Goal: Information Seeking & Learning: Learn about a topic

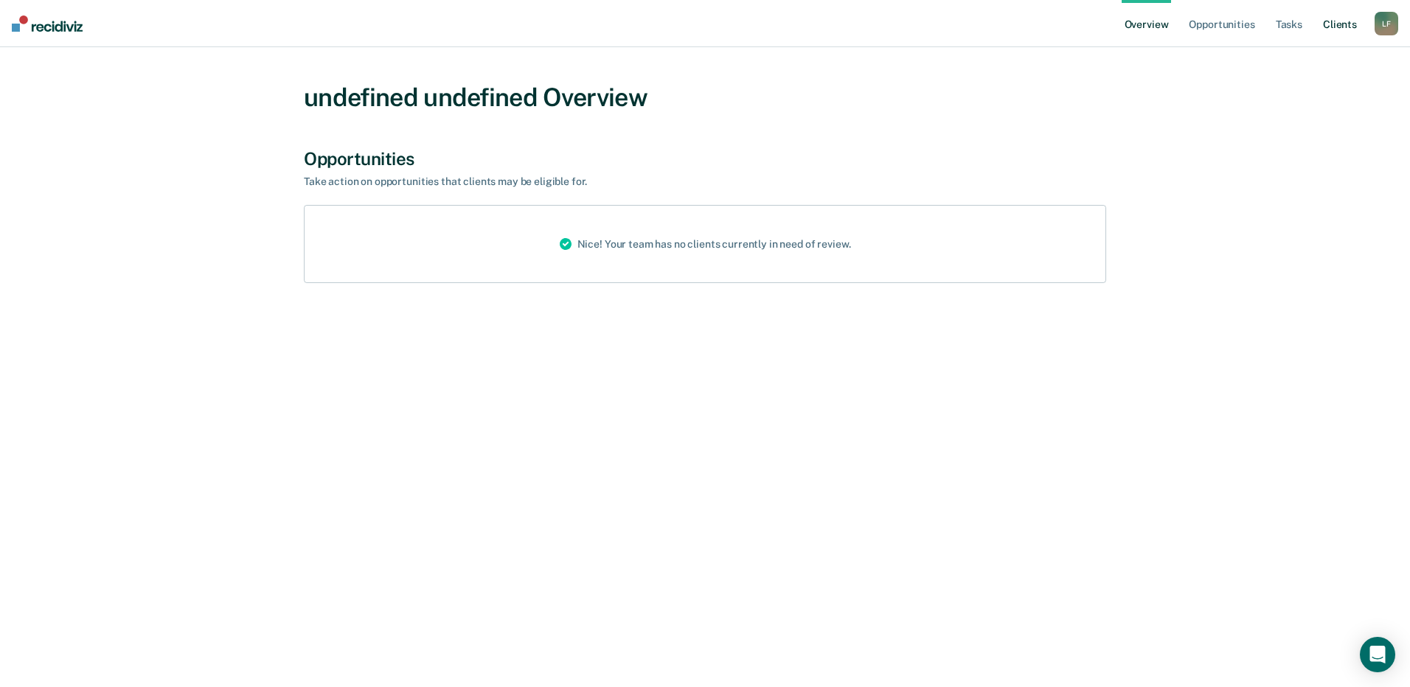
click at [1347, 31] on link "Client s" at bounding box center [1340, 23] width 40 height 47
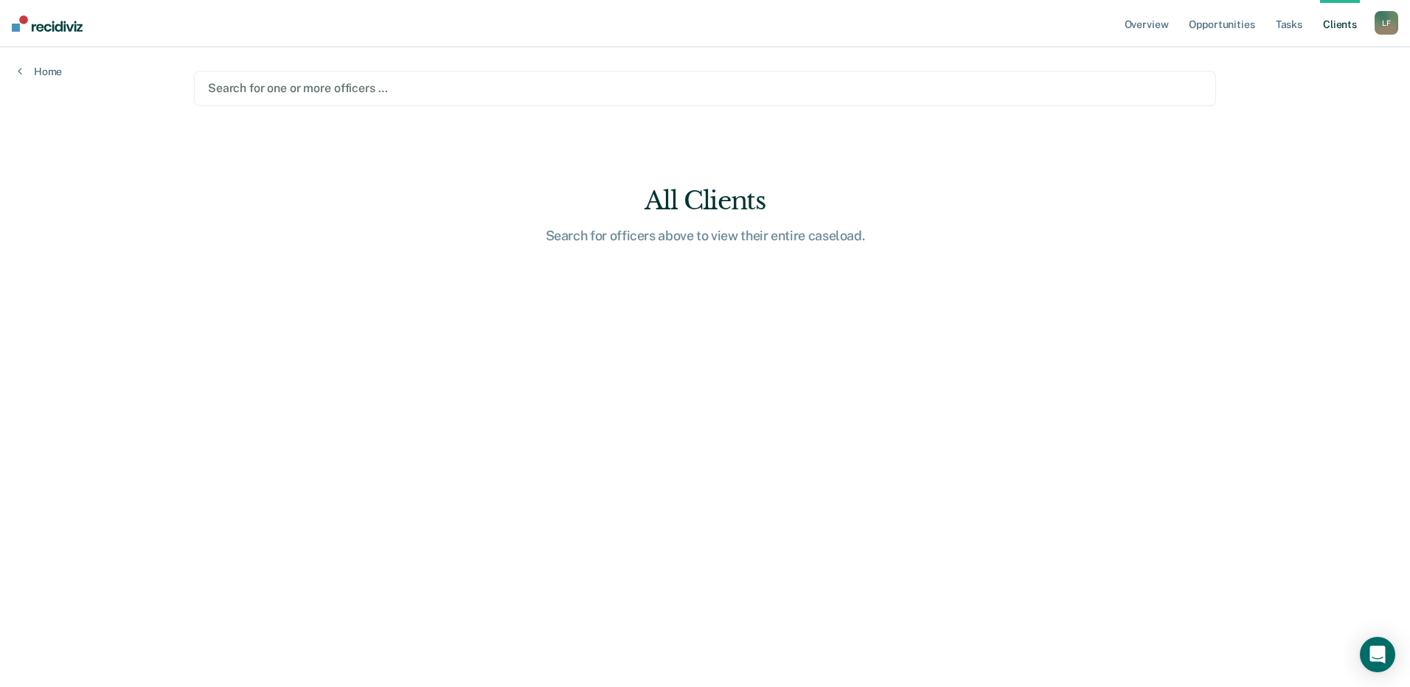
click at [1400, 22] on nav "Overview Opportunities Tasks Client s [PERSON_NAME] [PERSON_NAME] Profile How i…" at bounding box center [705, 23] width 1410 height 47
click at [1392, 25] on div "L F" at bounding box center [1387, 23] width 24 height 24
click at [1282, 60] on link "Profile" at bounding box center [1327, 60] width 119 height 13
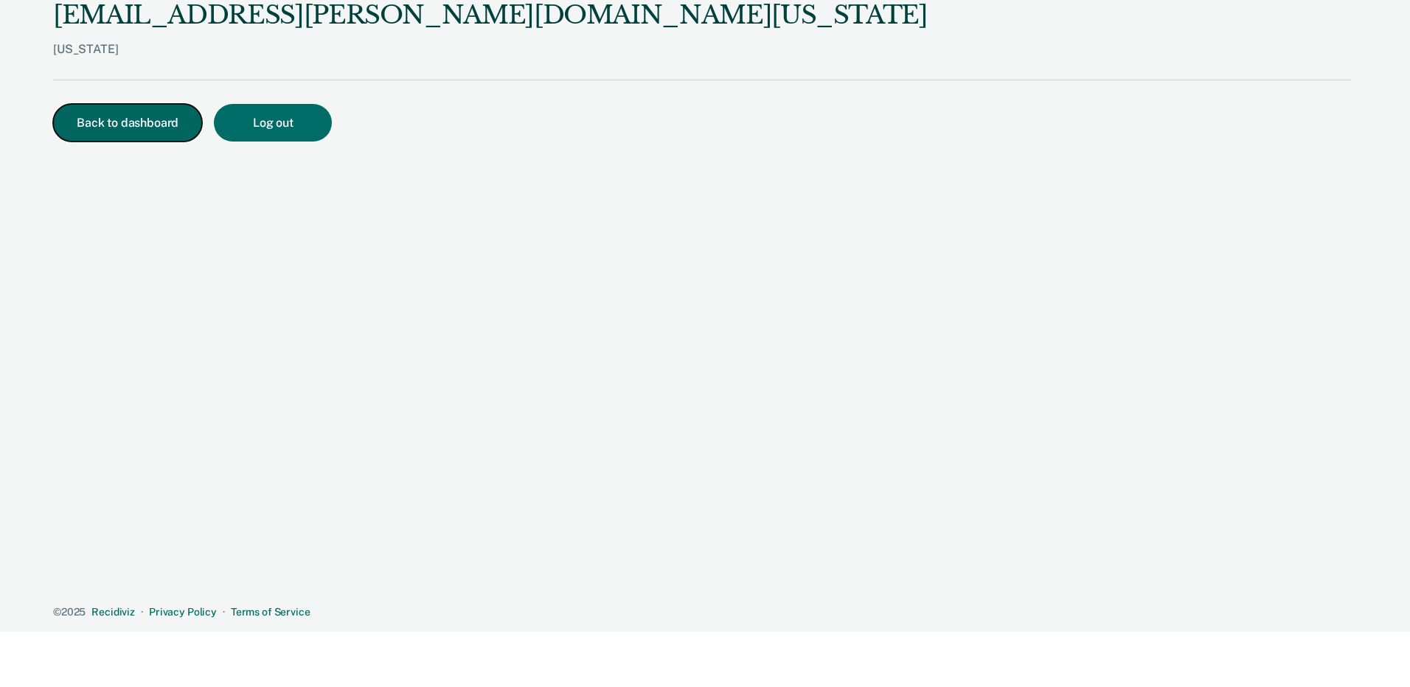
click at [93, 126] on button "Back to dashboard" at bounding box center [127, 123] width 149 height 38
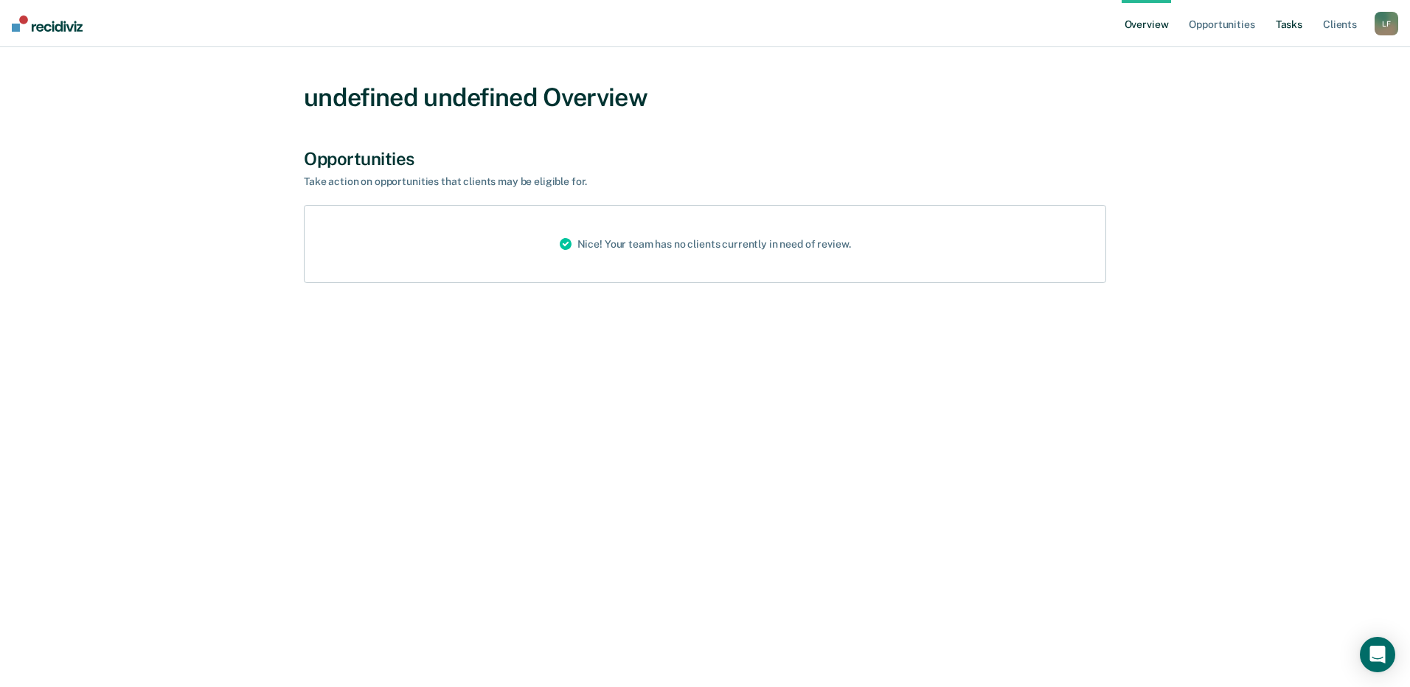
click at [1288, 33] on link "Tasks" at bounding box center [1289, 23] width 32 height 47
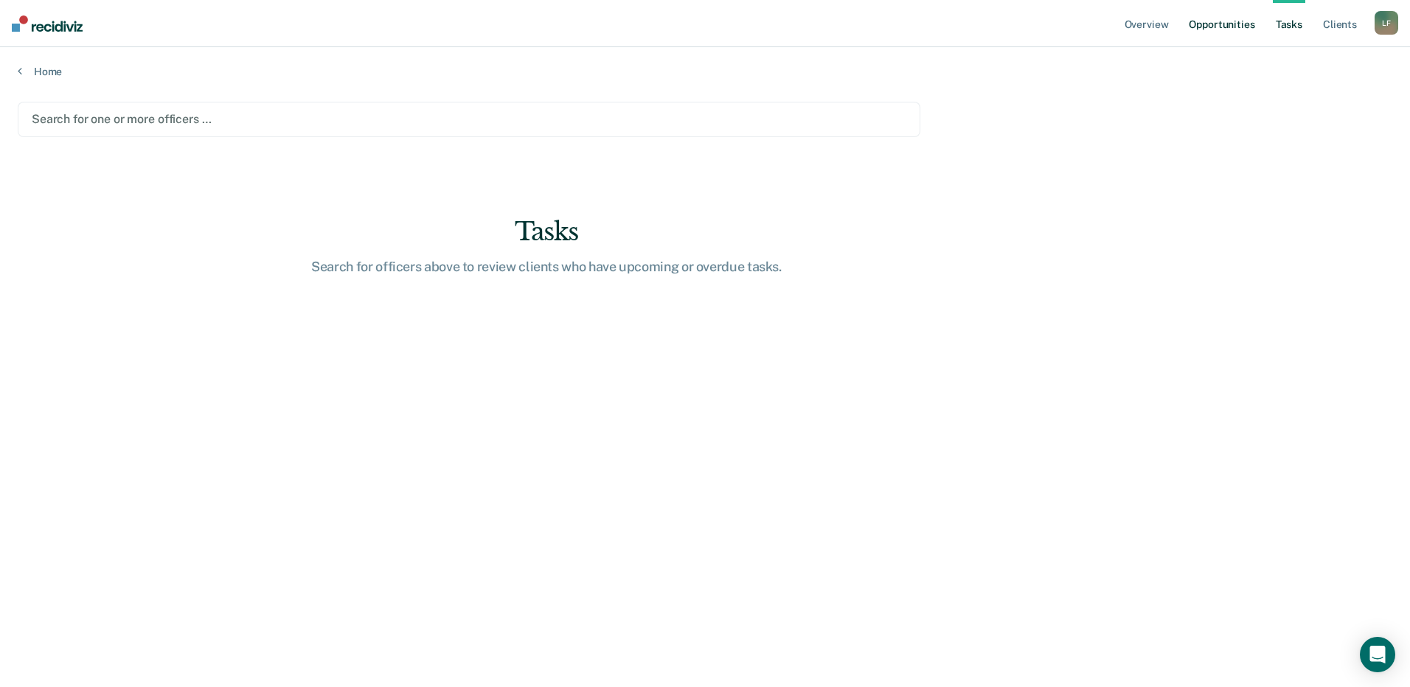
click at [1237, 31] on link "Opportunities" at bounding box center [1222, 23] width 72 height 47
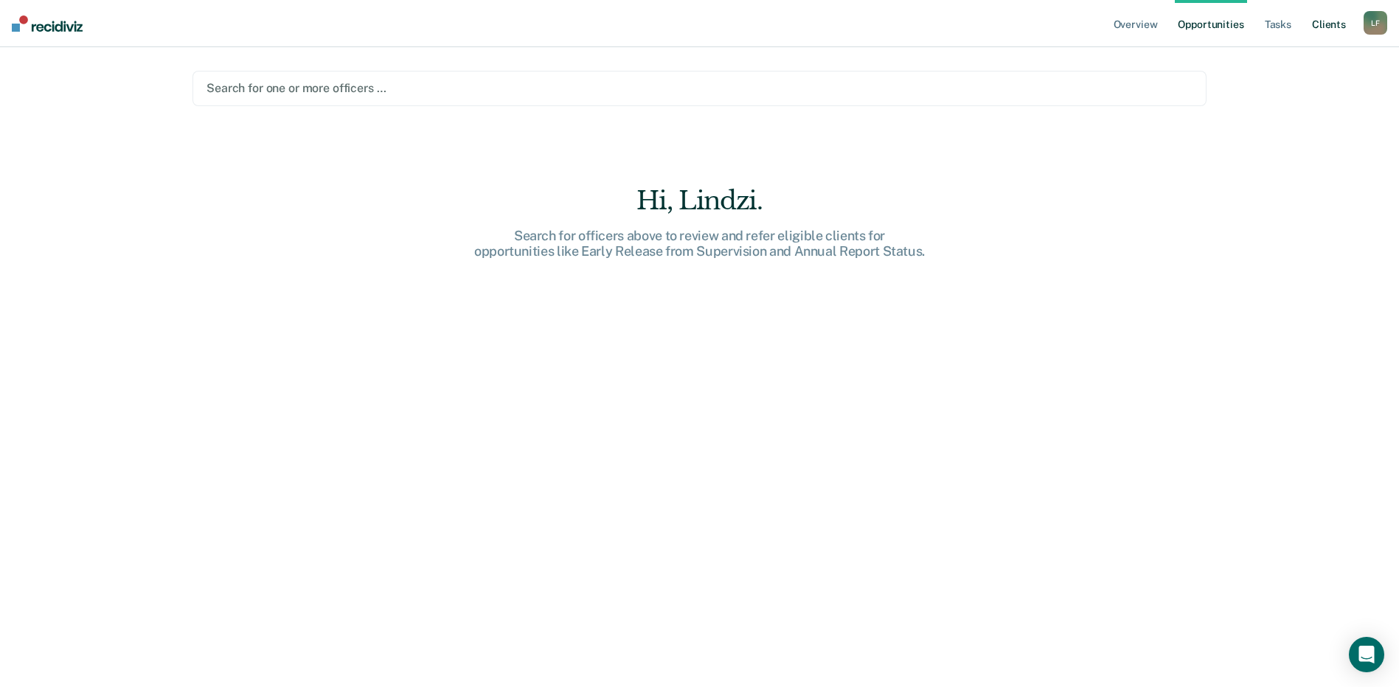
click at [1337, 27] on link "Client s" at bounding box center [1329, 23] width 40 height 47
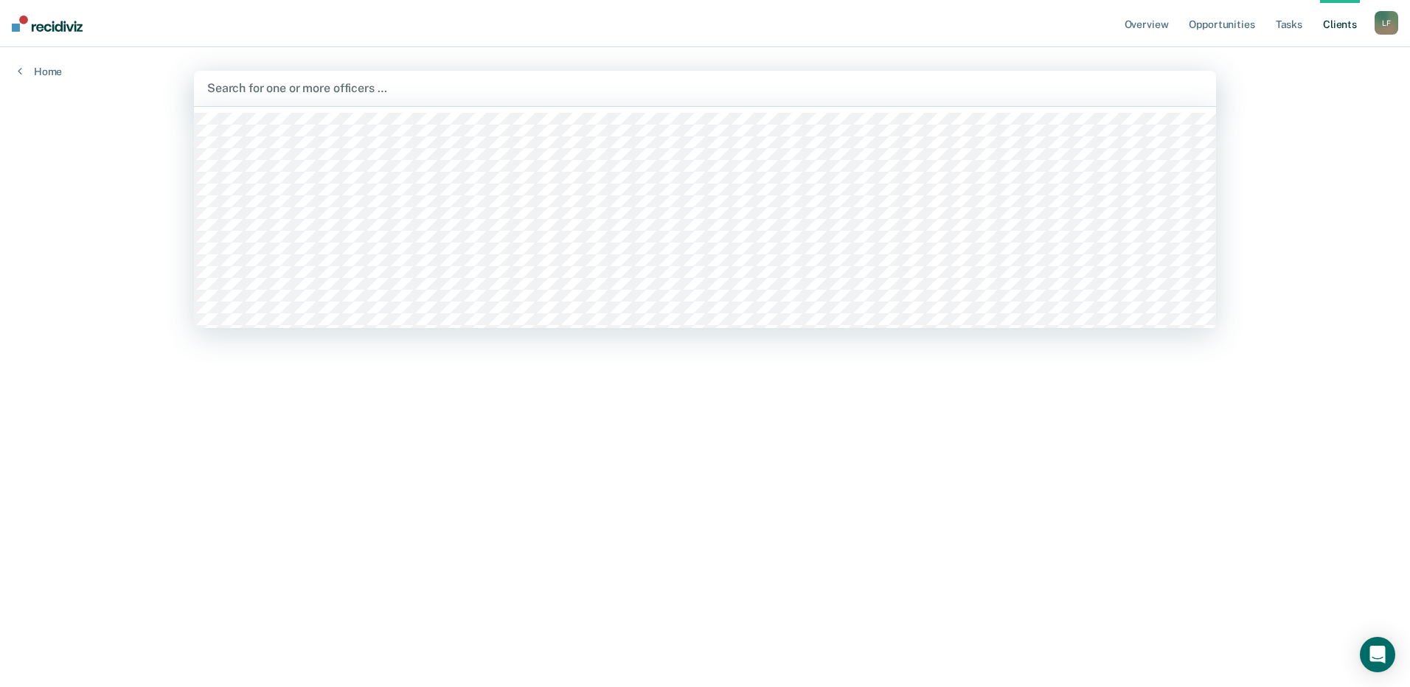
click at [308, 91] on div at bounding box center [705, 88] width 996 height 17
click at [361, 93] on div at bounding box center [705, 88] width 996 height 17
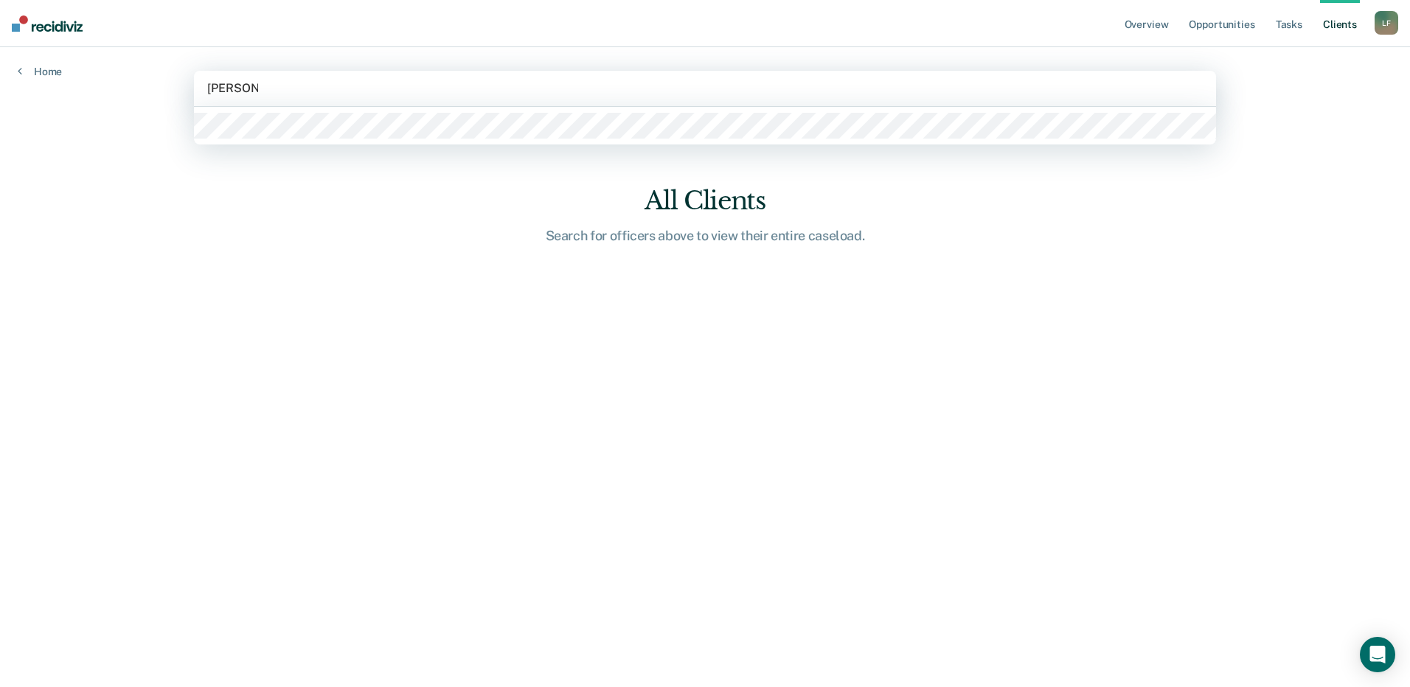
type input "[PERSON_NAME] pur"
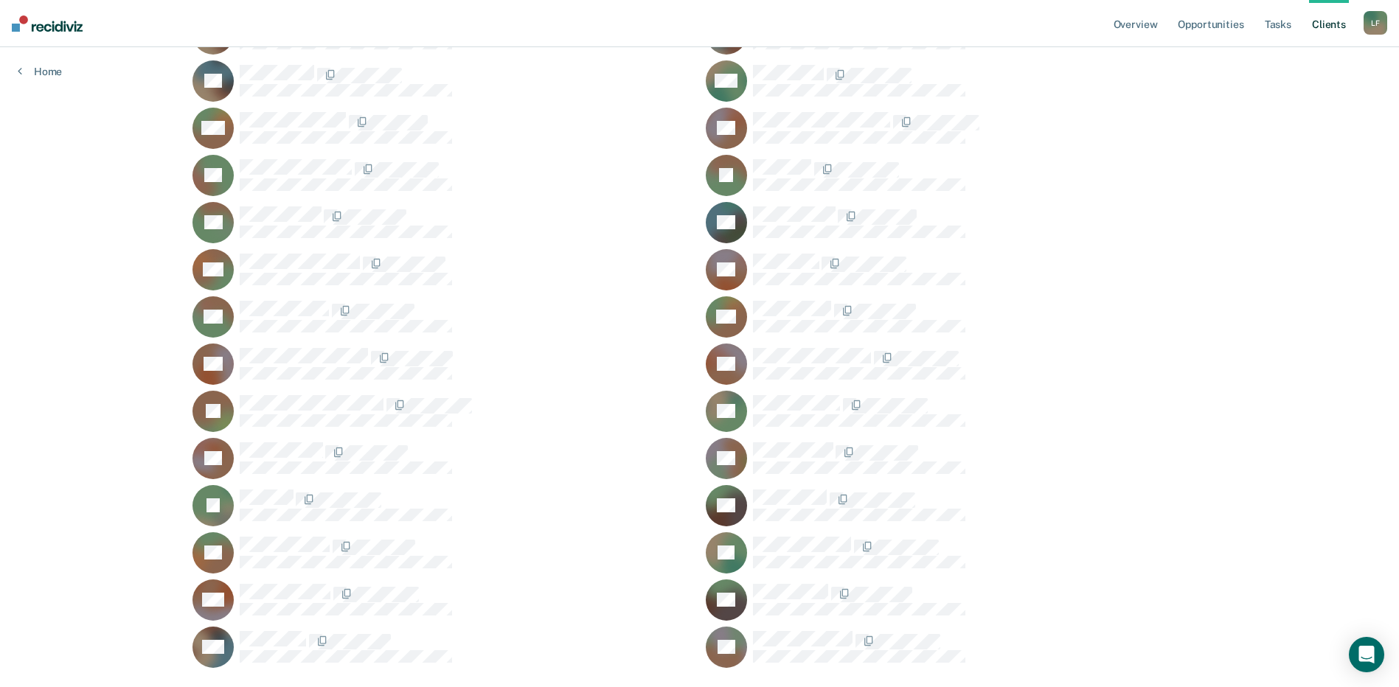
scroll to position [1144, 0]
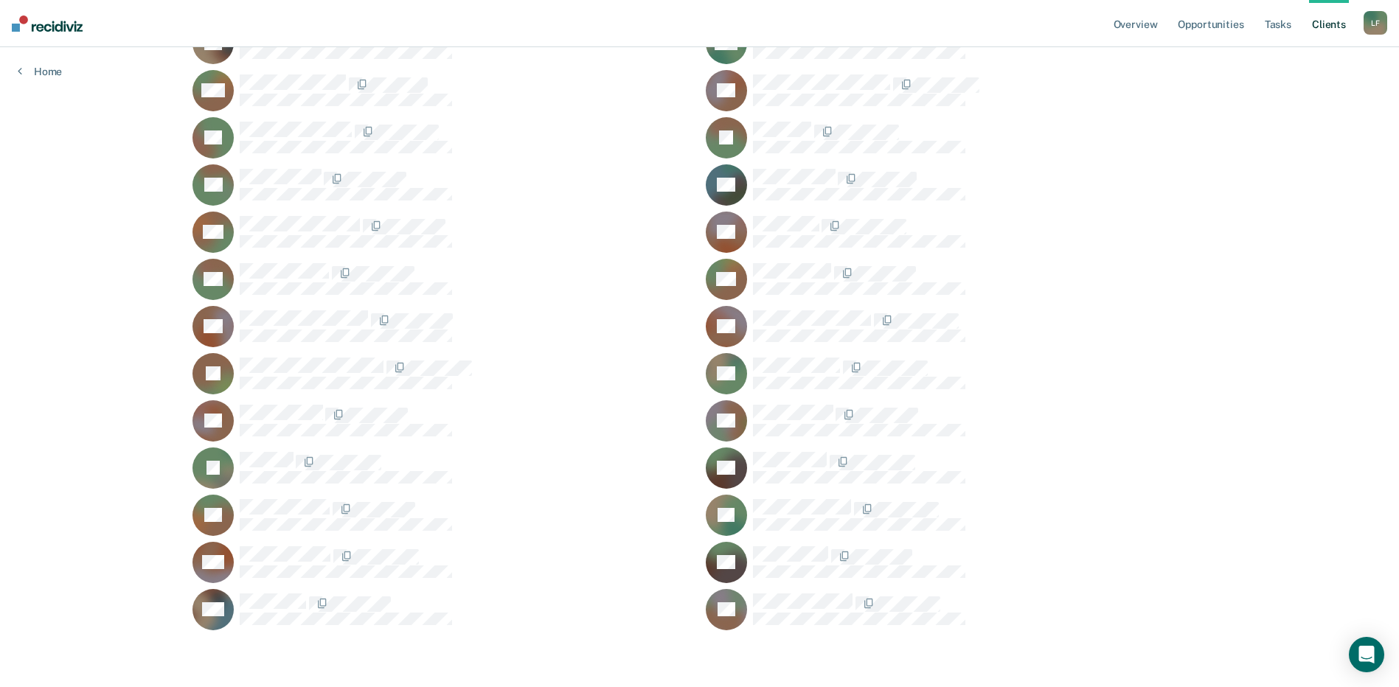
drag, startPoint x: 622, startPoint y: 311, endPoint x: 609, endPoint y: 311, distance: 12.5
click at [609, 311] on div at bounding box center [467, 320] width 454 height 19
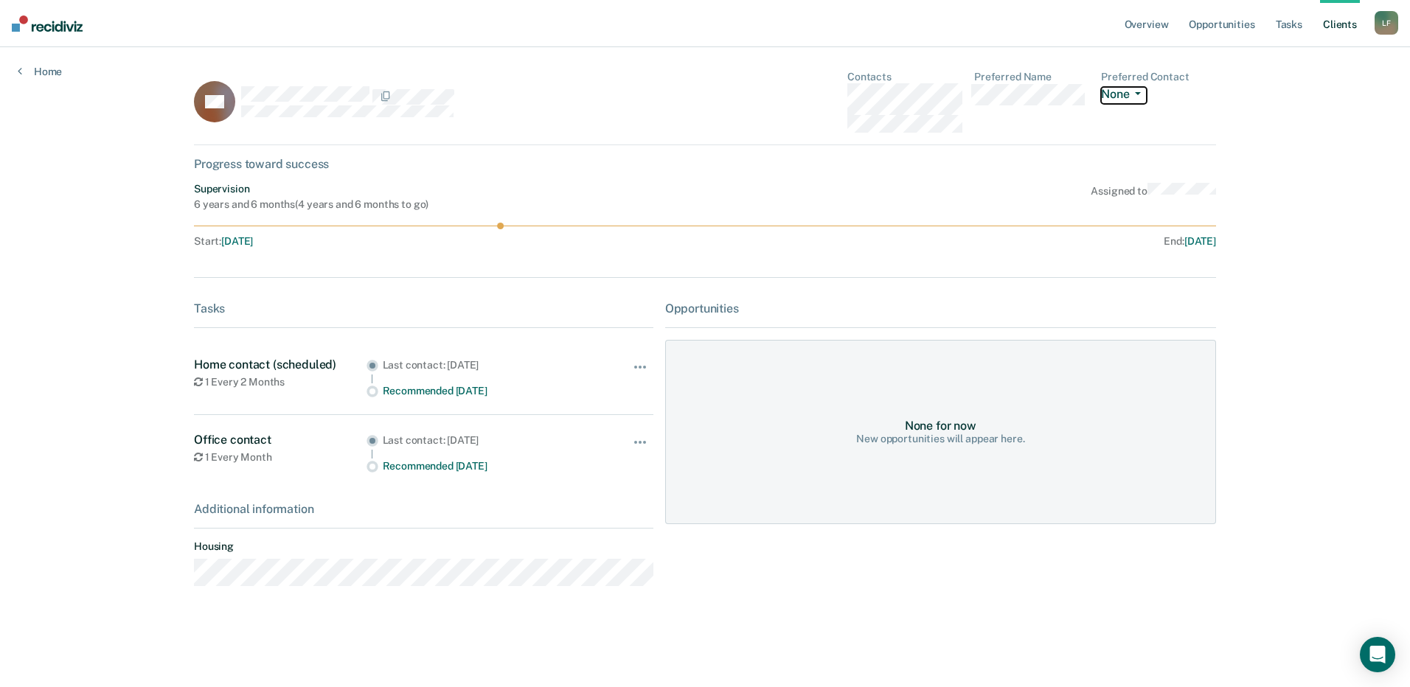
click at [1134, 92] on span "button" at bounding box center [1135, 93] width 12 height 3
click at [34, 76] on link "Home" at bounding box center [40, 71] width 44 height 13
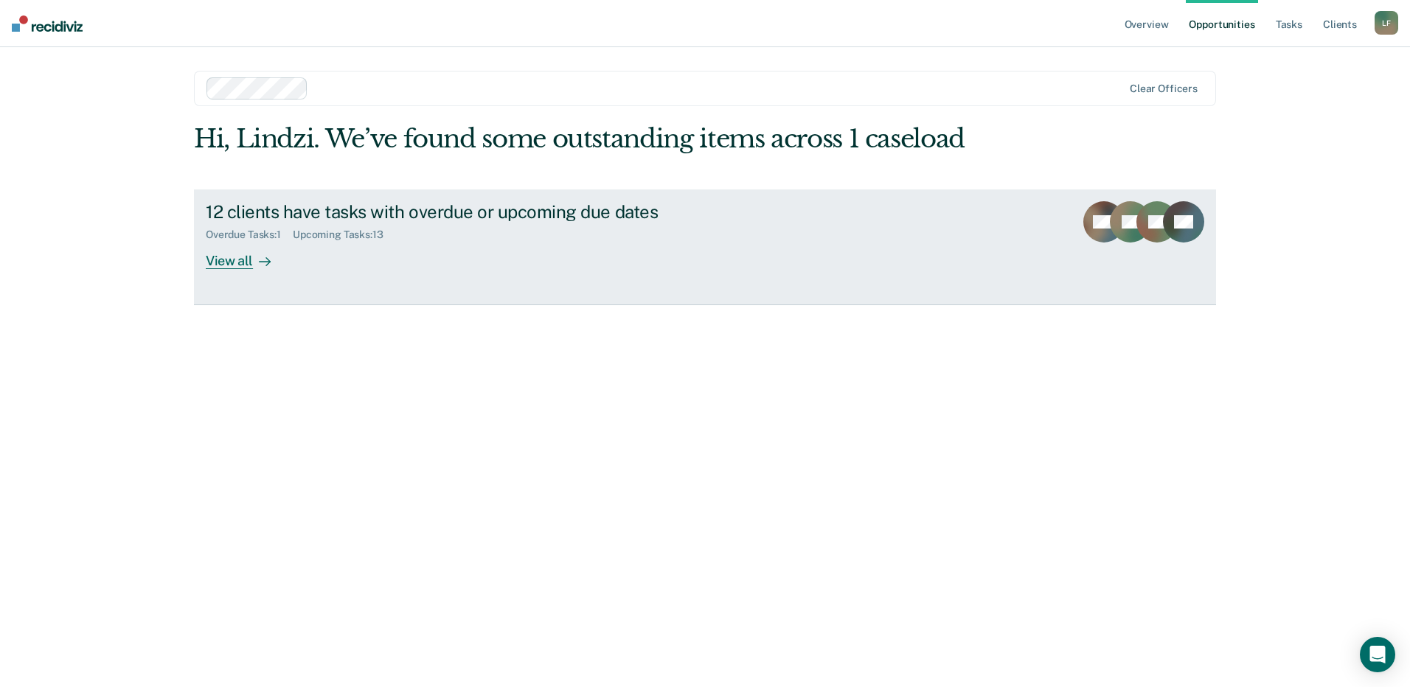
click at [226, 260] on div "View all" at bounding box center [247, 254] width 83 height 29
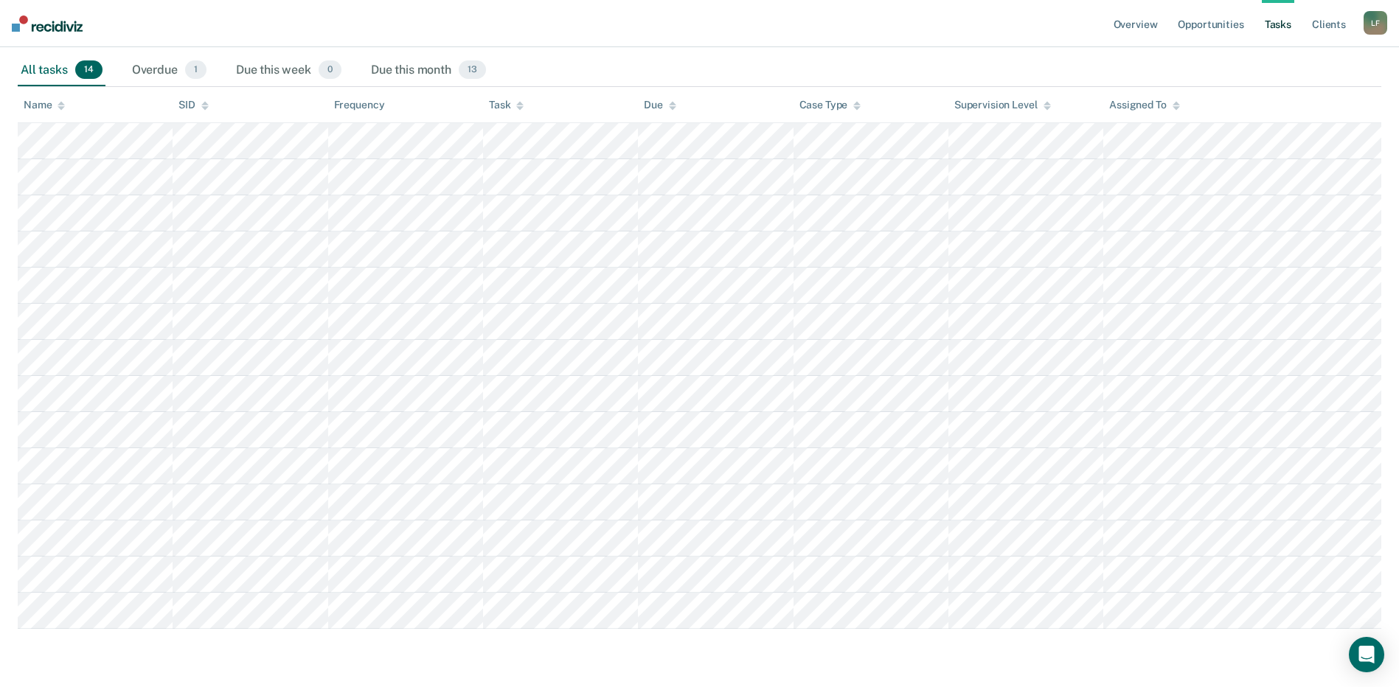
scroll to position [223, 0]
click at [1321, 22] on link "Client s" at bounding box center [1329, 23] width 40 height 47
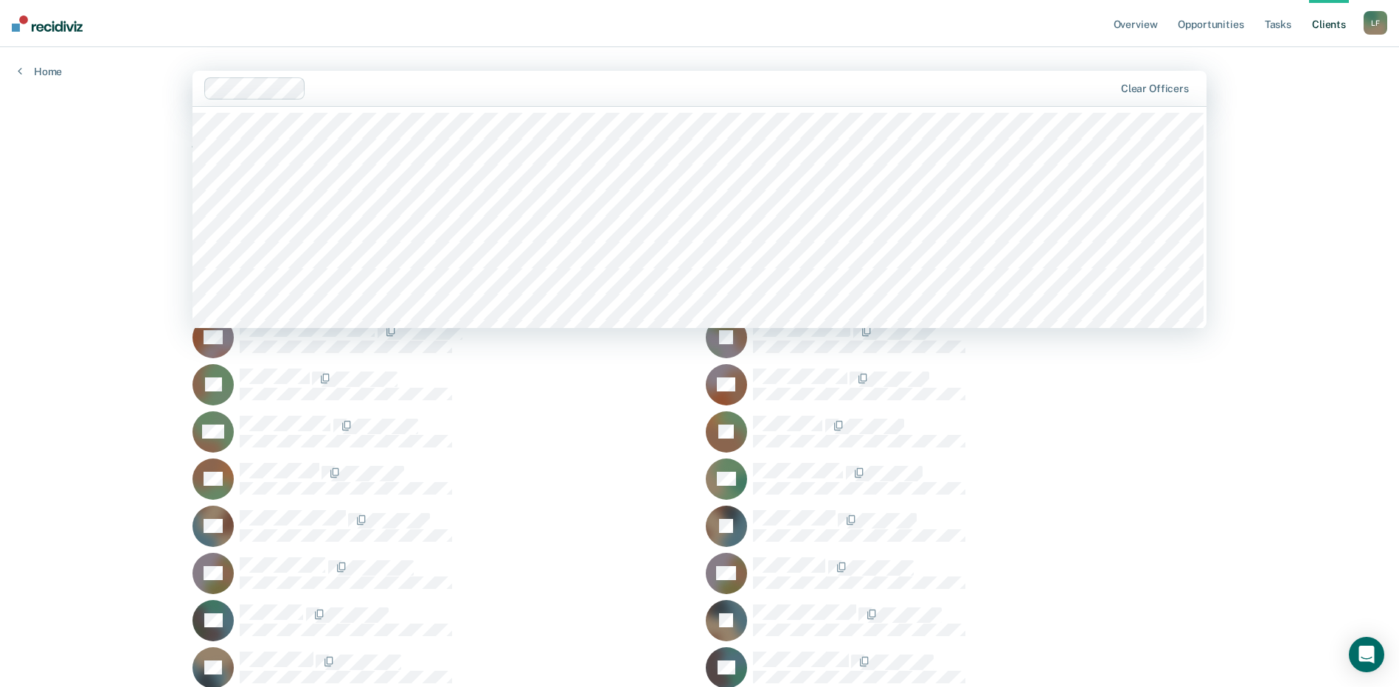
click at [339, 86] on div at bounding box center [713, 88] width 802 height 17
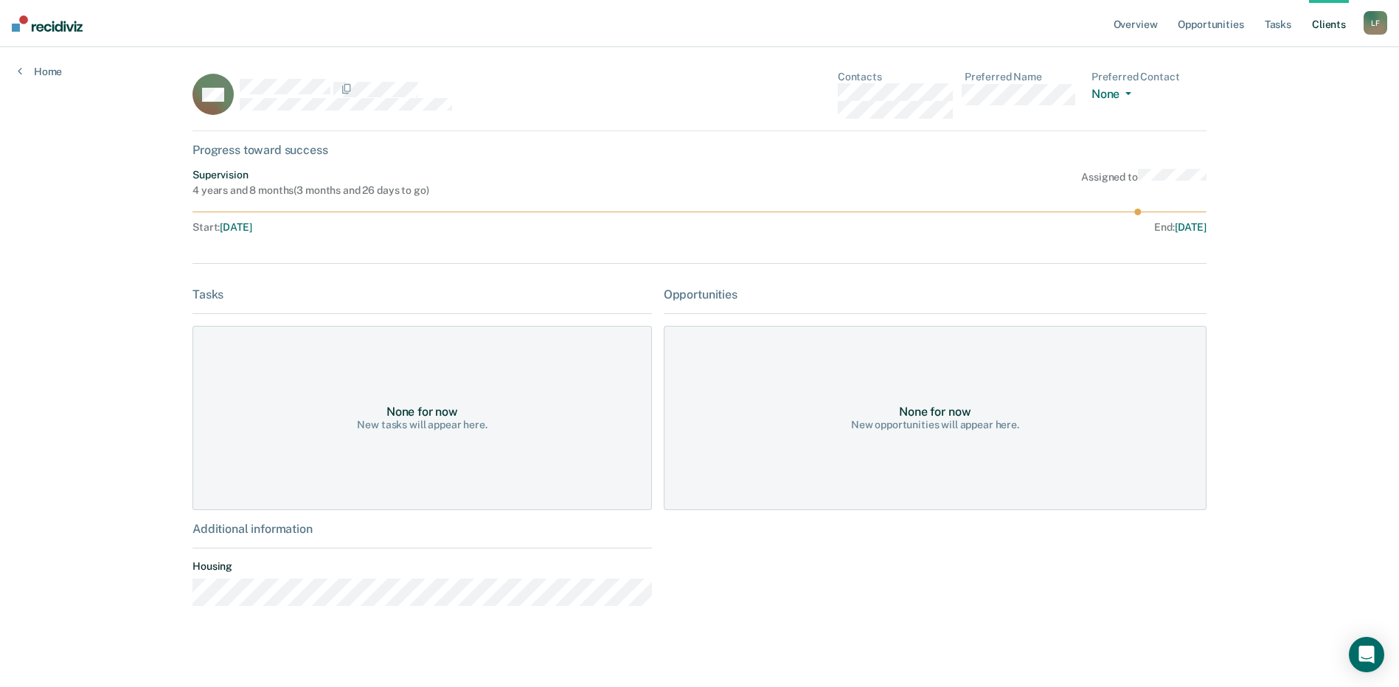
click at [276, 188] on div "4 years and 8 months ( 3 months and 26 days to go )" at bounding box center [311, 190] width 236 height 13
click at [34, 78] on div "Overview Opportunities Tasks Client s [PERSON_NAME] [PERSON_NAME] Profile How i…" at bounding box center [699, 347] width 1399 height 695
click at [1326, 29] on link "Client s" at bounding box center [1329, 23] width 40 height 47
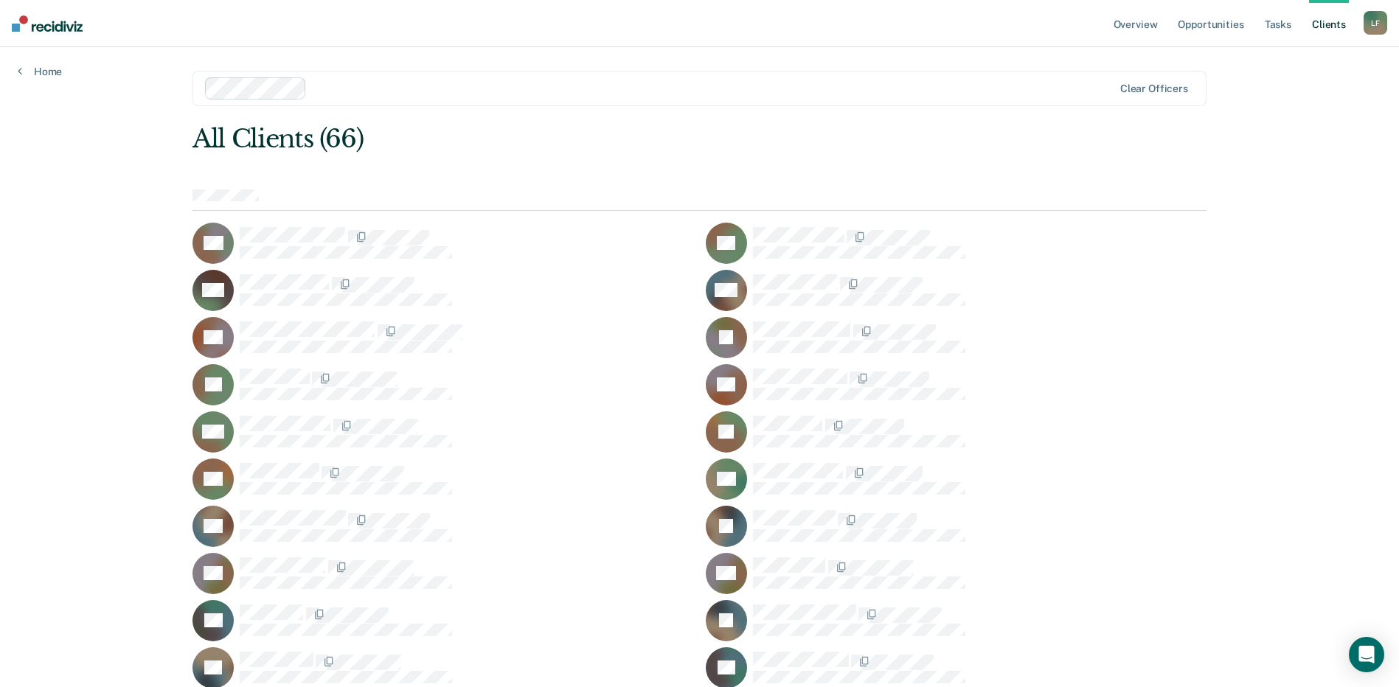
click at [1089, 305] on div "WB" at bounding box center [956, 290] width 501 height 41
